Goal: Transaction & Acquisition: Purchase product/service

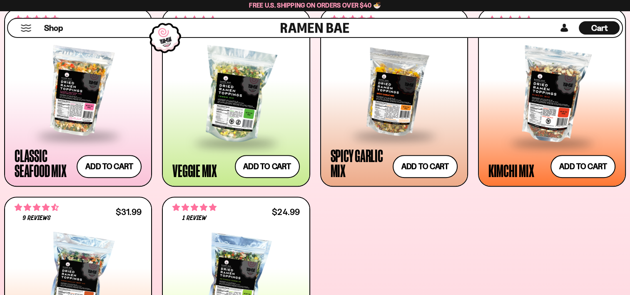
scroll to position [309, 0]
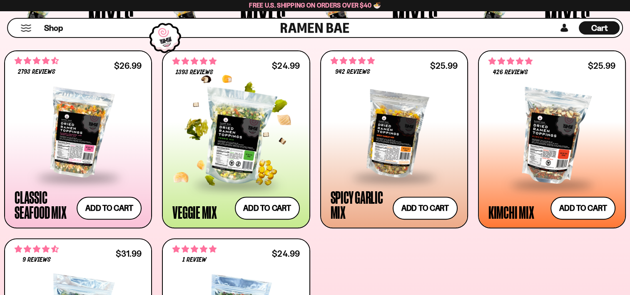
click at [235, 139] on div at bounding box center [235, 136] width 127 height 93
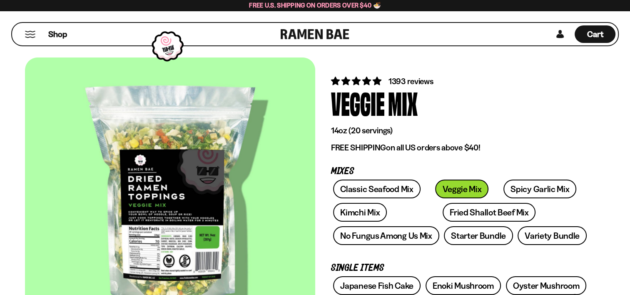
click at [141, 261] on div at bounding box center [170, 199] width 290 height 284
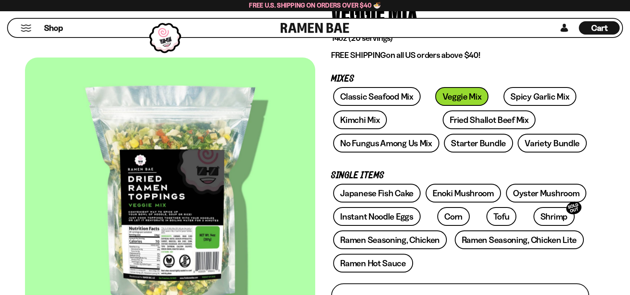
scroll to position [93, 0]
